Goal: Information Seeking & Learning: Check status

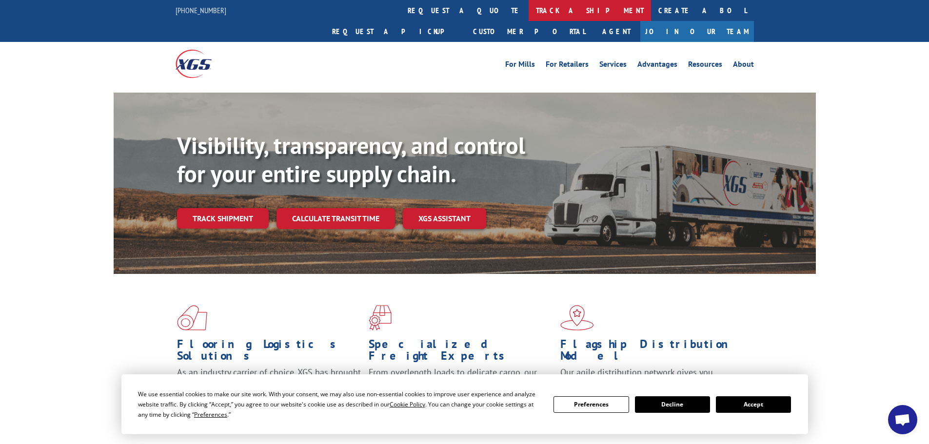
click at [528, 12] on link "track a shipment" at bounding box center [589, 10] width 122 height 21
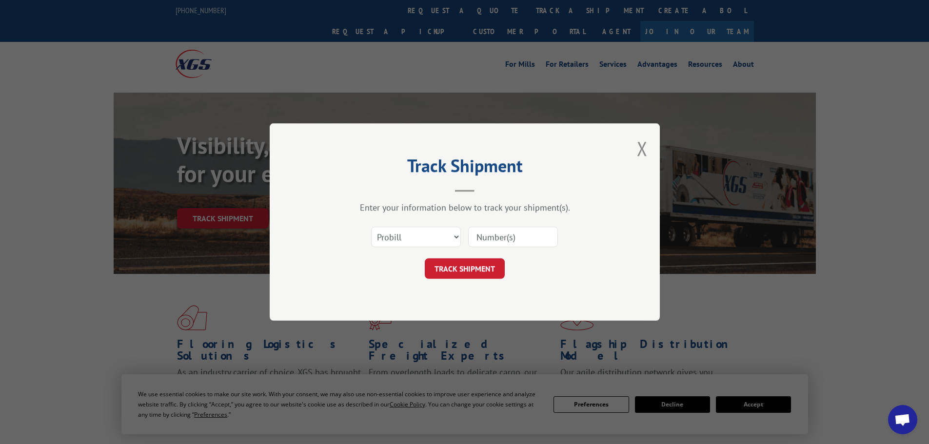
click at [489, 237] on input at bounding box center [513, 237] width 90 height 20
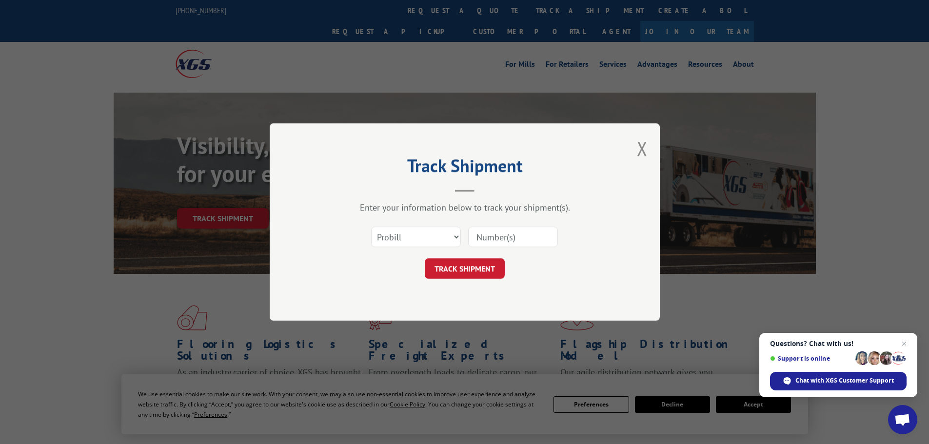
paste input "5499607"
type input "5499607"
click at [419, 241] on select "Select category... Probill BOL PO" at bounding box center [416, 237] width 90 height 20
select select "bol"
click at [371, 227] on select "Select category... Probill BOL PO" at bounding box center [416, 237] width 90 height 20
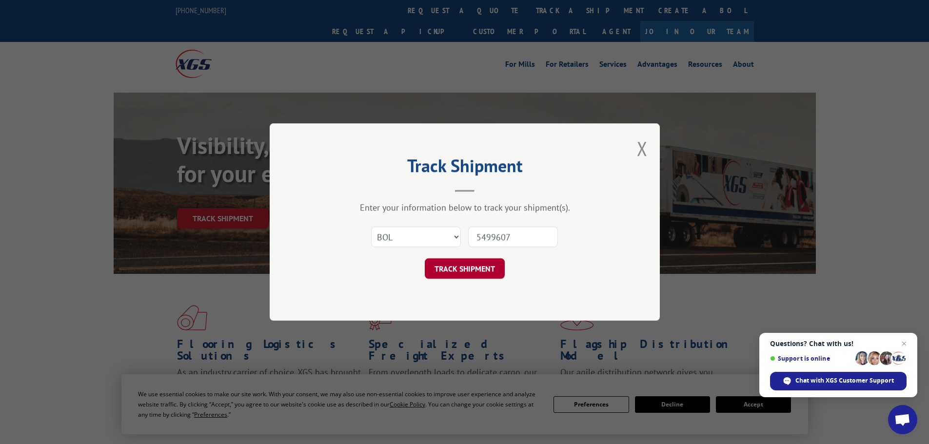
click at [469, 261] on button "TRACK SHIPMENT" at bounding box center [465, 268] width 80 height 20
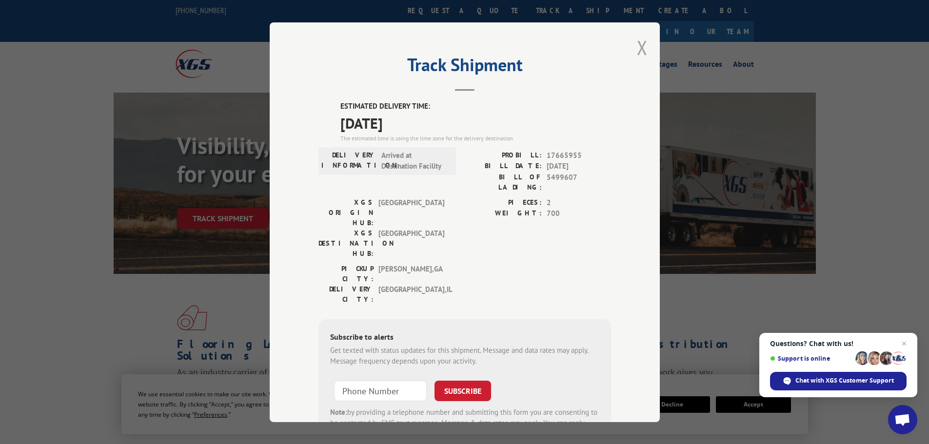
click at [638, 58] on button "Close modal" at bounding box center [642, 48] width 11 height 26
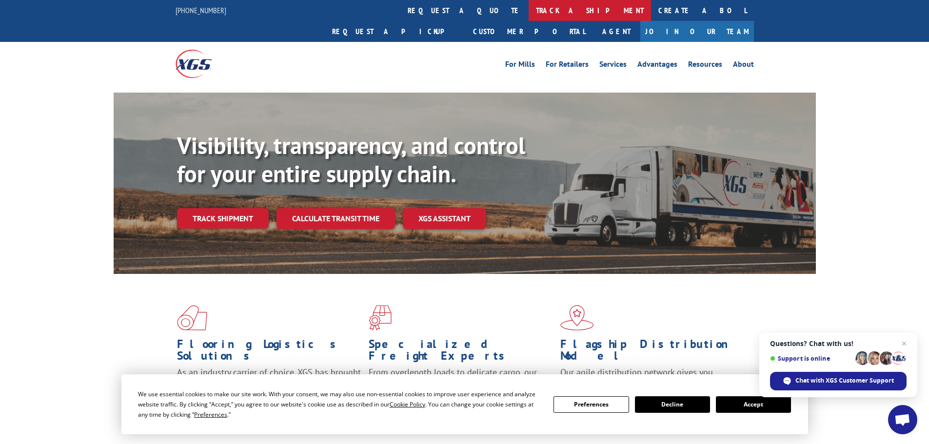
click at [528, 12] on link "track a shipment" at bounding box center [589, 10] width 122 height 21
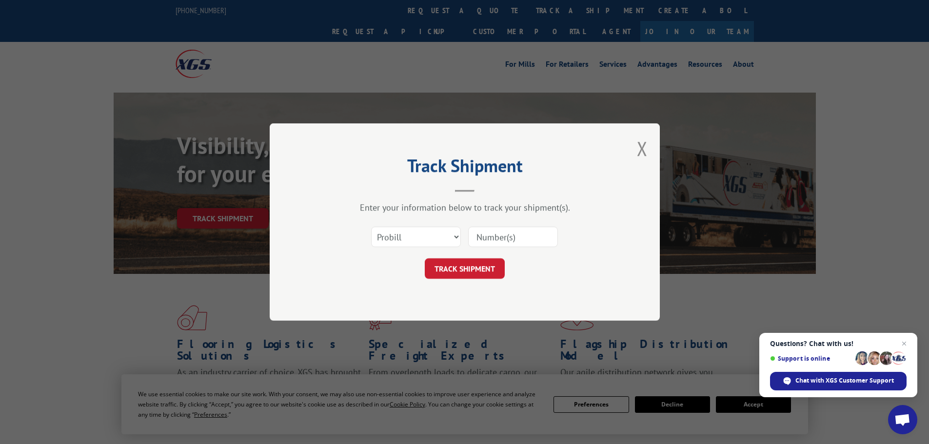
click at [492, 233] on input at bounding box center [513, 237] width 90 height 20
paste input "5522256"
type input "5522256"
click at [417, 239] on select "Select category... Probill BOL PO" at bounding box center [416, 237] width 90 height 20
select select "bol"
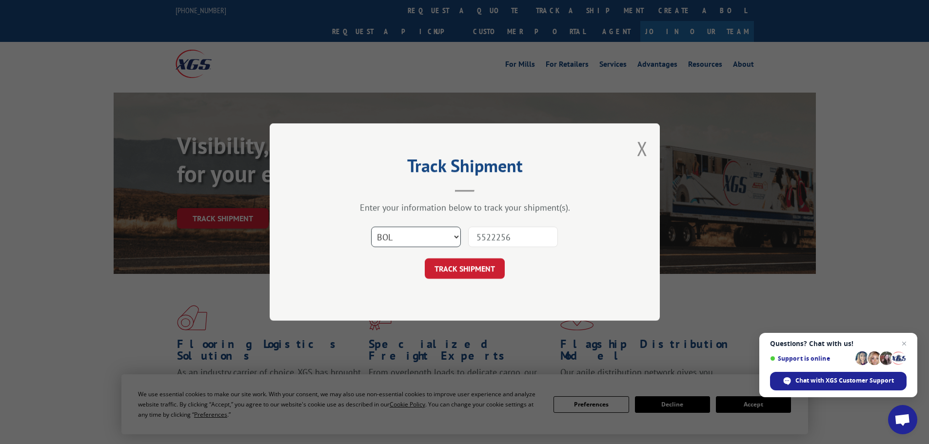
click at [371, 227] on select "Select category... Probill BOL PO" at bounding box center [416, 237] width 90 height 20
click at [441, 273] on button "TRACK SHIPMENT" at bounding box center [465, 268] width 80 height 20
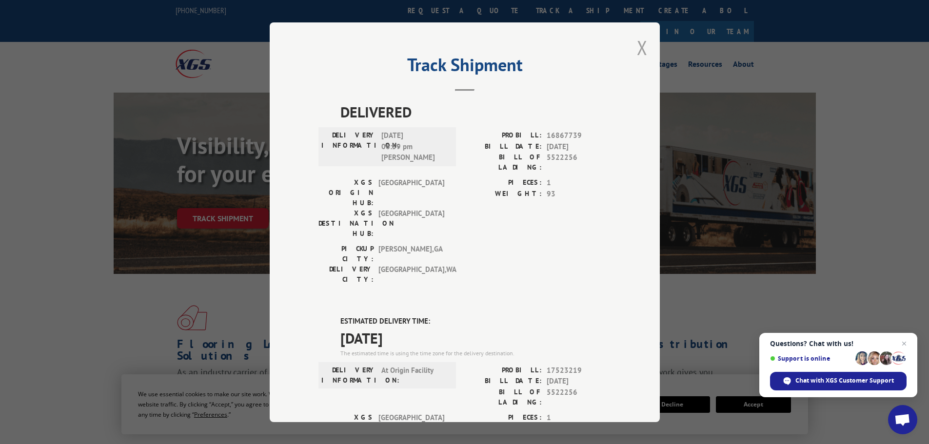
click at [638, 52] on button "Close modal" at bounding box center [642, 48] width 11 height 26
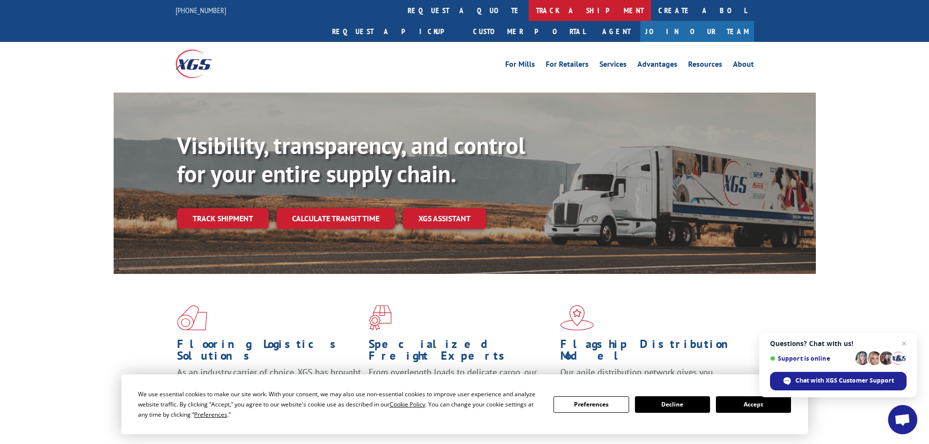
click at [528, 6] on link "track a shipment" at bounding box center [589, 10] width 122 height 21
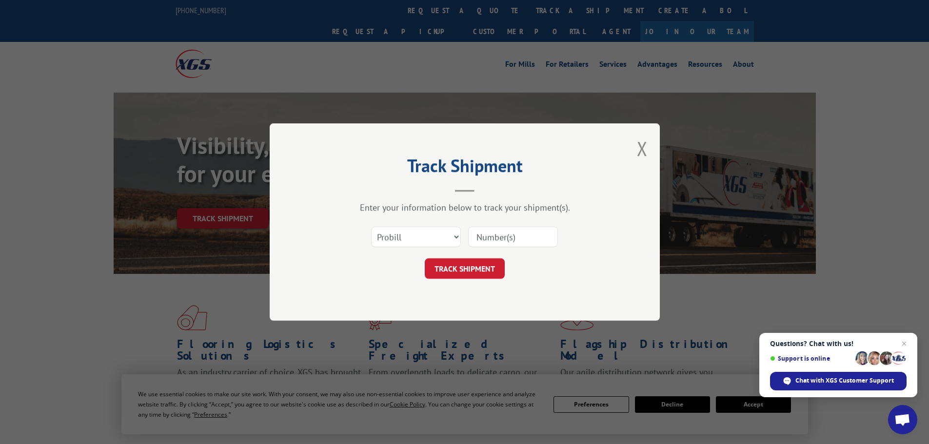
click at [492, 239] on input at bounding box center [513, 237] width 90 height 20
paste input "5529234"
type input "5529234"
click at [418, 228] on select "Select category... Probill BOL PO" at bounding box center [416, 237] width 90 height 20
select select "bol"
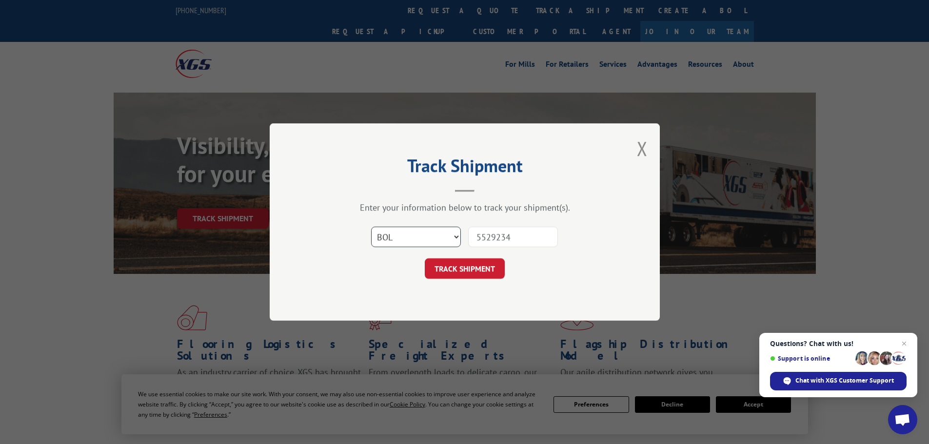
click at [371, 227] on select "Select category... Probill BOL PO" at bounding box center [416, 237] width 90 height 20
click at [457, 270] on button "TRACK SHIPMENT" at bounding box center [465, 268] width 80 height 20
